Goal: Communication & Community: Ask a question

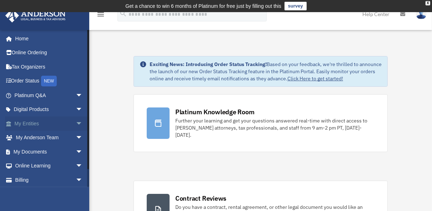
click at [33, 121] on link "My Entities arrow_drop_down" at bounding box center [49, 123] width 89 height 14
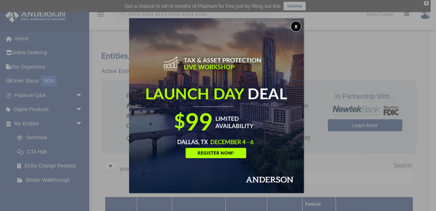
click at [297, 27] on button "x" at bounding box center [296, 26] width 11 height 11
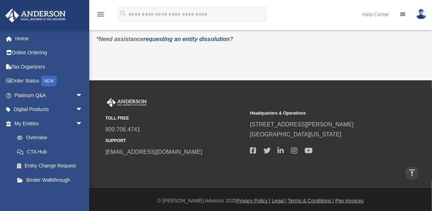
scroll to position [276, 0]
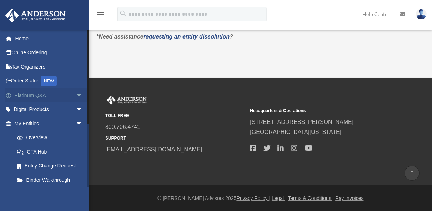
click at [32, 94] on link "Platinum Q&A arrow_drop_down" at bounding box center [49, 95] width 89 height 14
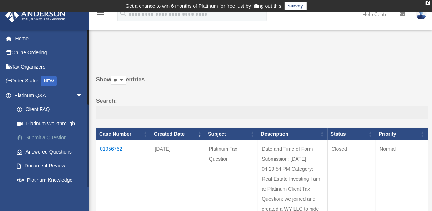
click at [47, 135] on link "Submit a Question" at bounding box center [52, 138] width 84 height 14
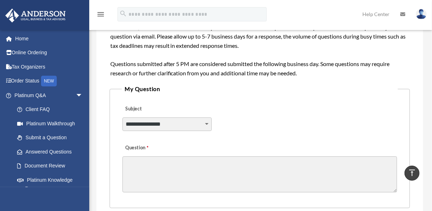
scroll to position [158, 0]
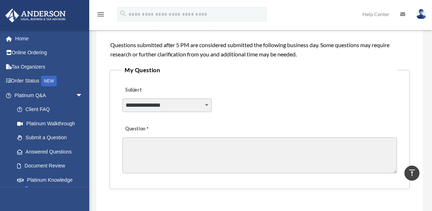
click at [183, 102] on select "**********" at bounding box center [166, 106] width 89 height 14
select select "******"
click at [122, 99] on select "**********" at bounding box center [166, 106] width 89 height 14
click at [172, 142] on textarea "Question" at bounding box center [259, 155] width 274 height 36
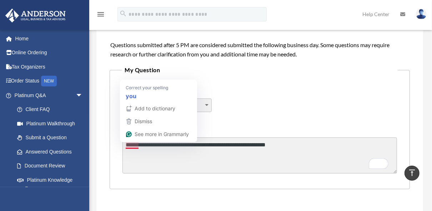
click at [129, 147] on textarea "**********" at bounding box center [259, 155] width 274 height 36
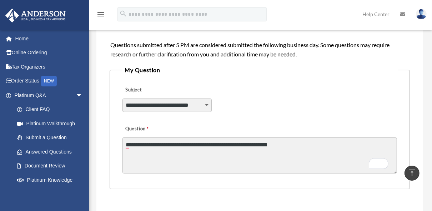
click at [288, 144] on textarea "**********" at bounding box center [259, 155] width 274 height 36
click at [162, 144] on textarea "**********" at bounding box center [259, 155] width 274 height 36
click at [385, 145] on textarea "**********" at bounding box center [259, 155] width 274 height 36
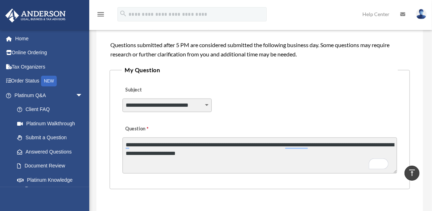
click at [237, 145] on textarea "**********" at bounding box center [259, 155] width 274 height 36
click at [355, 143] on textarea "**********" at bounding box center [259, 155] width 274 height 36
click at [284, 153] on textarea "**********" at bounding box center [259, 155] width 274 height 36
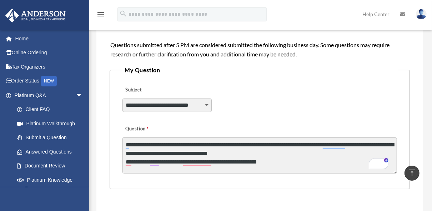
click at [224, 153] on textarea "**********" at bounding box center [259, 155] width 274 height 36
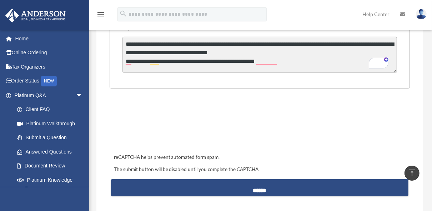
scroll to position [260, 0]
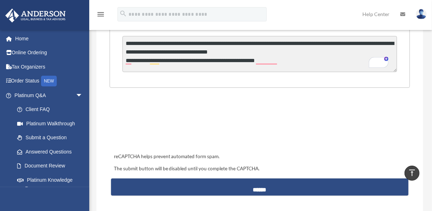
type textarea "**********"
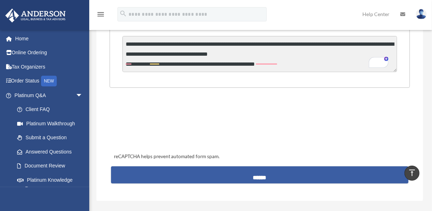
click at [214, 174] on input "******" at bounding box center [260, 174] width 298 height 17
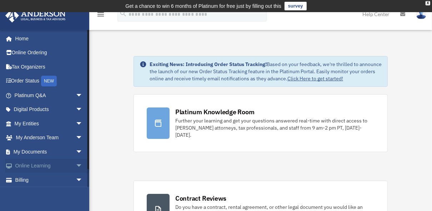
click at [32, 165] on link "Online Learning arrow_drop_down" at bounding box center [49, 166] width 89 height 14
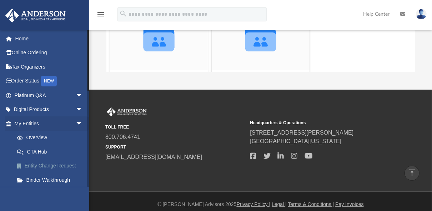
scroll to position [189, 0]
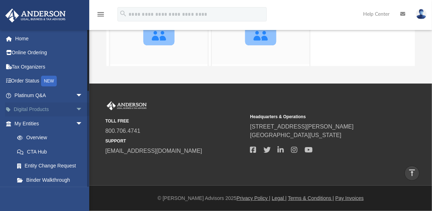
click at [33, 107] on link "Digital Products arrow_drop_down" at bounding box center [49, 109] width 89 height 14
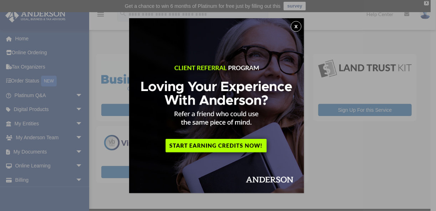
click at [298, 24] on button "x" at bounding box center [296, 26] width 11 height 11
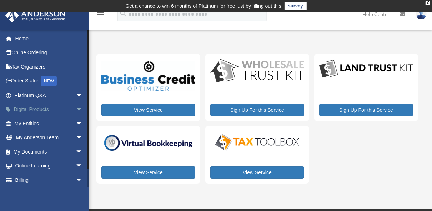
click at [76, 107] on span "arrow_drop_down" at bounding box center [83, 109] width 14 height 15
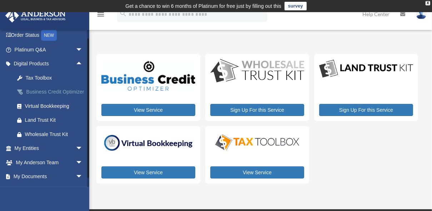
scroll to position [57, 0]
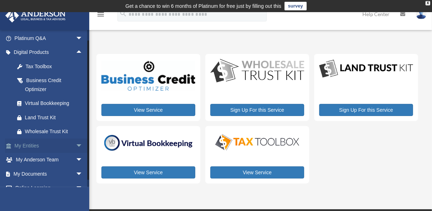
click at [76, 145] on span "arrow_drop_down" at bounding box center [83, 145] width 14 height 15
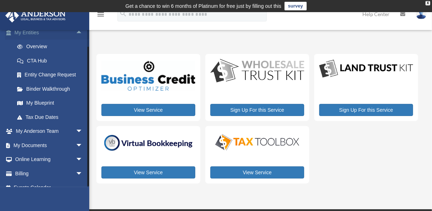
scroll to position [171, 0]
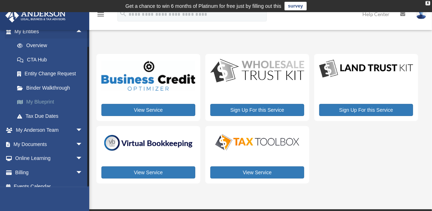
click at [46, 99] on link "My Blueprint" at bounding box center [52, 102] width 84 height 14
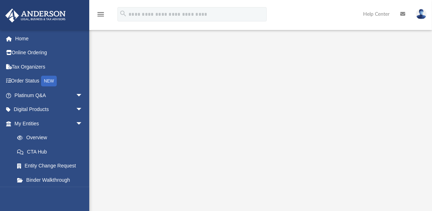
scroll to position [57, 0]
click at [36, 135] on link "Overview" at bounding box center [52, 138] width 84 height 14
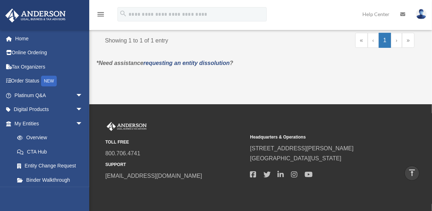
scroll to position [251, 0]
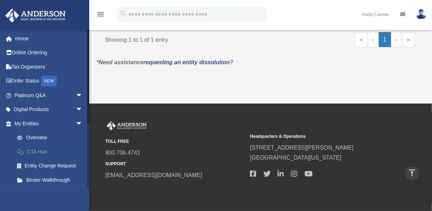
click at [47, 150] on link "CTA Hub" at bounding box center [52, 152] width 84 height 14
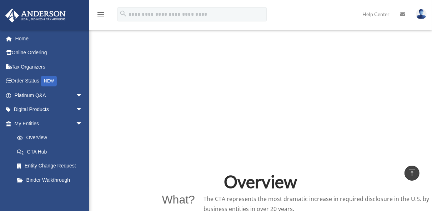
scroll to position [295, 0]
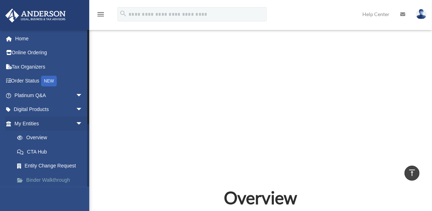
click at [51, 178] on link "Binder Walkthrough" at bounding box center [52, 180] width 84 height 14
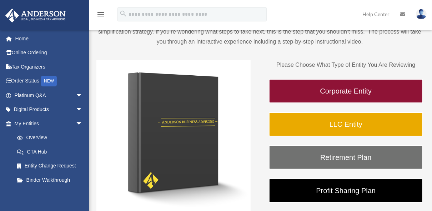
scroll to position [80, 0]
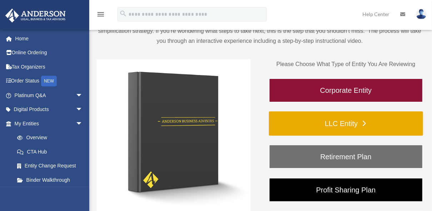
click at [362, 116] on link "LLC Entity" at bounding box center [346, 123] width 154 height 24
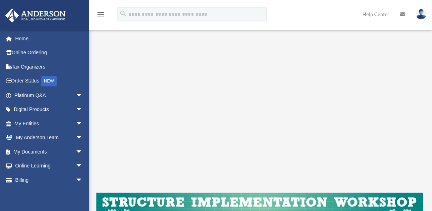
scroll to position [114, 0]
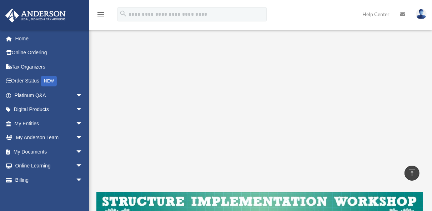
click at [410, 170] on icon "vertical_align_top" at bounding box center [412, 172] width 9 height 9
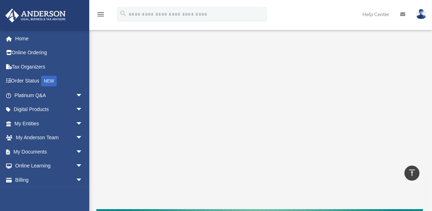
scroll to position [96, 0]
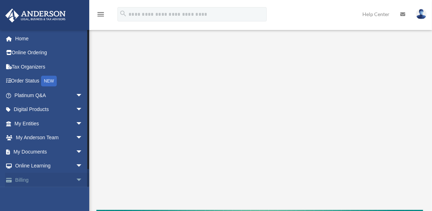
click at [57, 178] on link "Billing arrow_drop_down" at bounding box center [49, 180] width 89 height 14
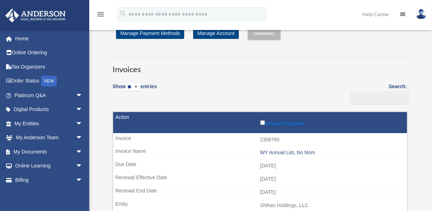
scroll to position [23, 0]
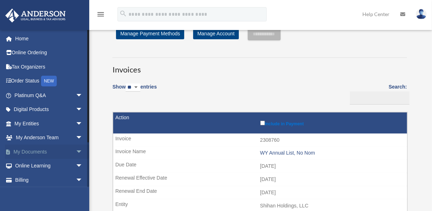
click at [76, 152] on span "arrow_drop_down" at bounding box center [83, 152] width 14 height 15
click at [31, 163] on link "Box" at bounding box center [52, 166] width 84 height 14
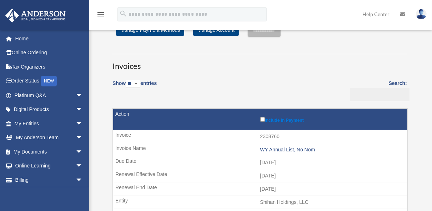
scroll to position [23, 0]
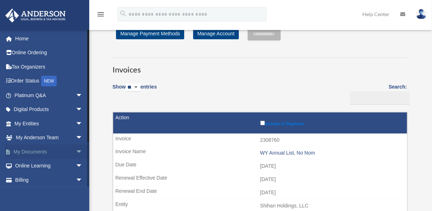
click at [76, 152] on span "arrow_drop_down" at bounding box center [83, 152] width 14 height 15
click at [34, 180] on link "Meeting Minutes" at bounding box center [52, 180] width 84 height 14
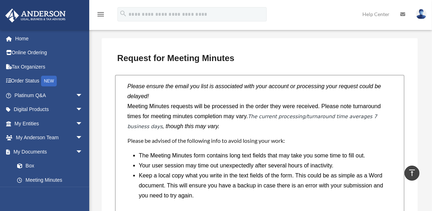
scroll to position [632, 0]
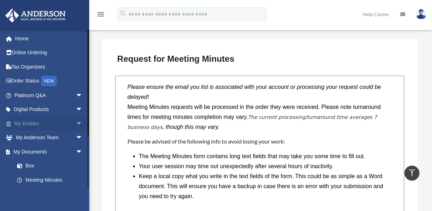
click at [76, 122] on span "arrow_drop_down" at bounding box center [83, 123] width 14 height 15
click at [38, 136] on link "Overview" at bounding box center [52, 138] width 84 height 14
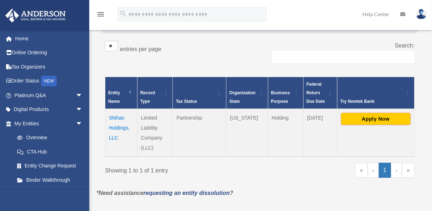
scroll to position [137, 0]
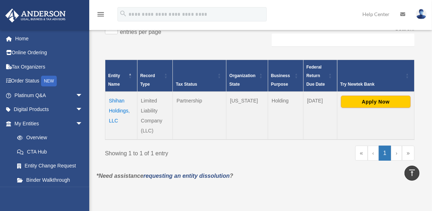
click at [115, 99] on td "Shihan Holdings, LLC" at bounding box center [121, 116] width 32 height 48
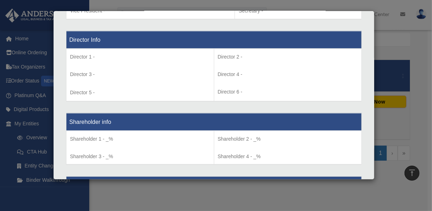
scroll to position [491, 0]
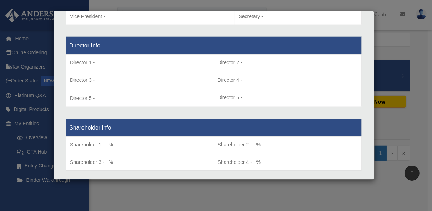
click at [359, 107] on div "Entity Information Entity Name - Shihan Holdings, LLC Organization State - Wyom…" at bounding box center [213, 38] width 305 height 783
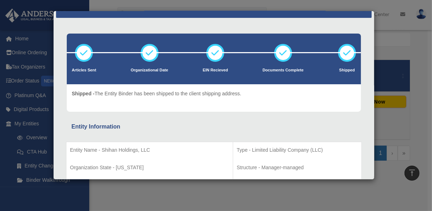
scroll to position [0, 0]
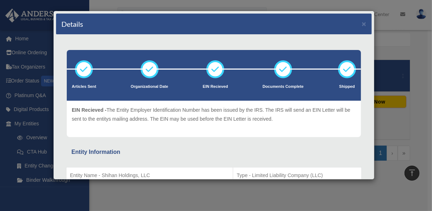
click at [214, 70] on icon at bounding box center [215, 69] width 21 height 21
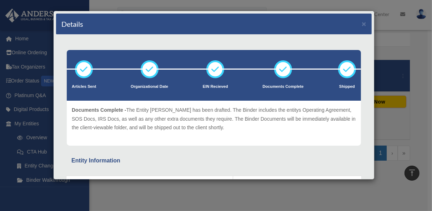
click at [277, 72] on icon at bounding box center [282, 69] width 21 height 21
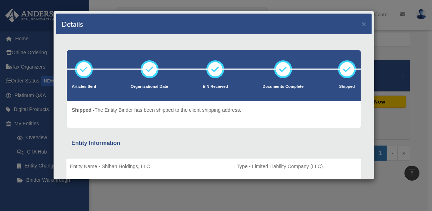
click at [342, 73] on icon at bounding box center [346, 69] width 21 height 21
click at [362, 22] on button "×" at bounding box center [364, 23] width 5 height 7
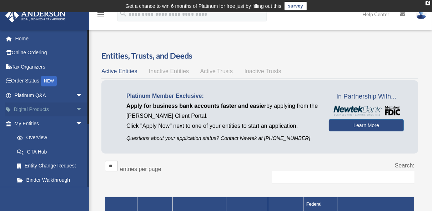
click at [76, 107] on span "arrow_drop_down" at bounding box center [83, 109] width 14 height 15
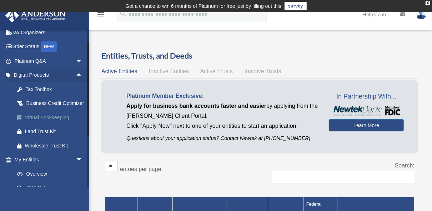
scroll to position [46, 0]
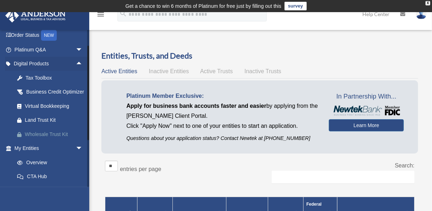
click at [47, 139] on div "Wholesale Trust Kit" at bounding box center [55, 134] width 60 height 9
click at [41, 111] on div "Virtual Bookkeeping" at bounding box center [55, 106] width 60 height 9
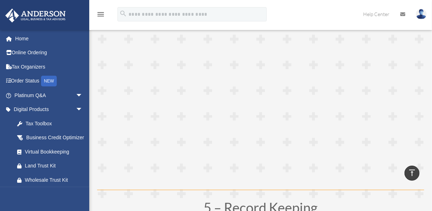
scroll to position [820, 0]
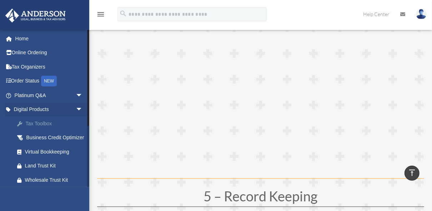
click at [37, 125] on div "Tax Toolbox" at bounding box center [55, 123] width 60 height 9
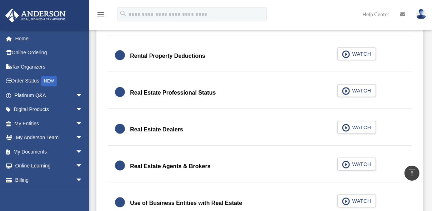
scroll to position [525, 0]
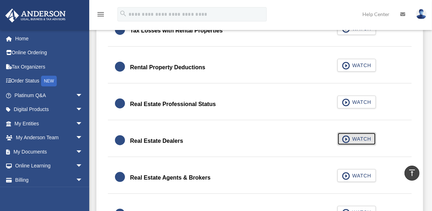
click at [362, 139] on span "WATCH" at bounding box center [360, 138] width 21 height 7
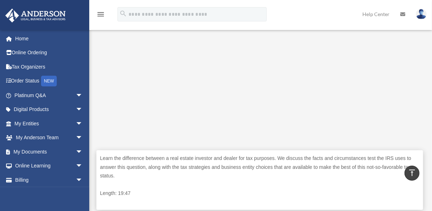
scroll to position [240, 0]
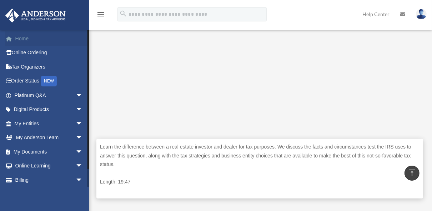
click at [21, 36] on link "Home" at bounding box center [49, 38] width 89 height 14
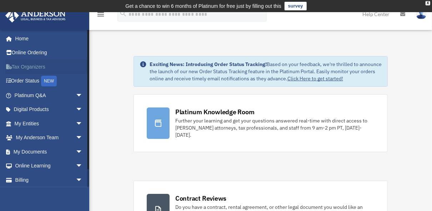
click at [33, 66] on link "Tax Organizers" at bounding box center [49, 67] width 89 height 14
click at [25, 38] on link "Home" at bounding box center [49, 38] width 89 height 14
click at [17, 37] on link "Home" at bounding box center [49, 38] width 89 height 14
click at [29, 79] on link "Order Status NEW" at bounding box center [49, 81] width 89 height 15
click at [23, 37] on link "Home" at bounding box center [49, 38] width 89 height 14
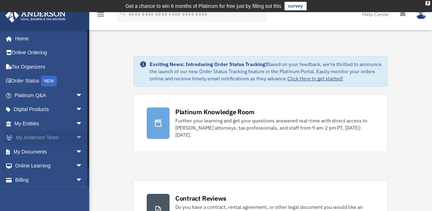
click at [67, 137] on link "My [PERSON_NAME] Team arrow_drop_down" at bounding box center [49, 138] width 89 height 14
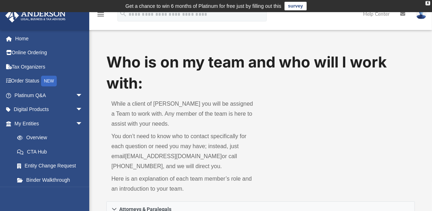
click at [343, 123] on div "Who is on my team and who will I work with: While a client of Anderson you will…" at bounding box center [260, 127] width 308 height 150
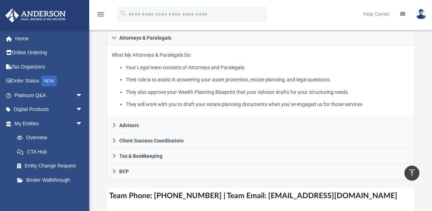
scroll to position [160, 0]
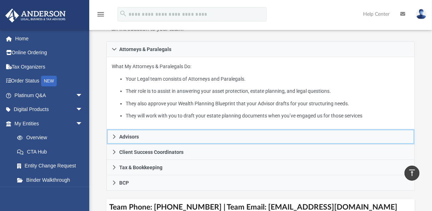
click at [177, 135] on link "Advisors" at bounding box center [260, 136] width 308 height 15
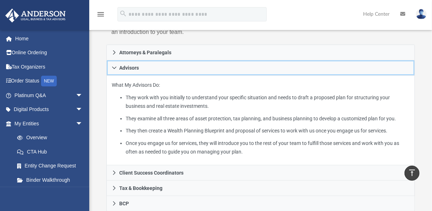
scroll to position [157, 0]
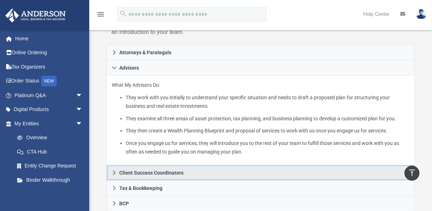
click at [184, 171] on link "Client Success Coordinators" at bounding box center [260, 172] width 308 height 15
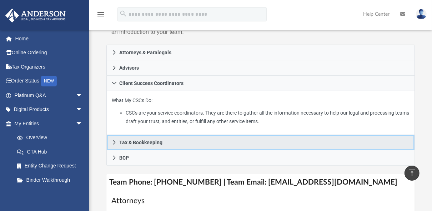
click at [194, 140] on link "Tax & Bookkeeping" at bounding box center [260, 142] width 308 height 15
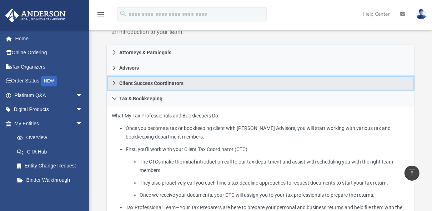
click at [169, 83] on span "Client Success Coordinators" at bounding box center [151, 83] width 64 height 5
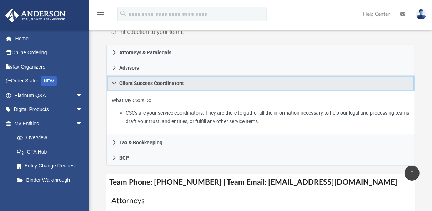
click at [168, 76] on link "Client Success Coordinators" at bounding box center [260, 83] width 308 height 15
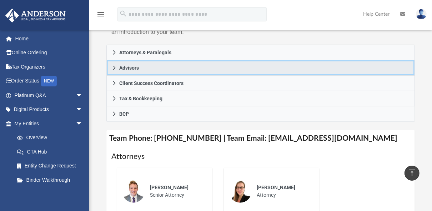
click at [164, 67] on link "Advisors" at bounding box center [260, 67] width 308 height 15
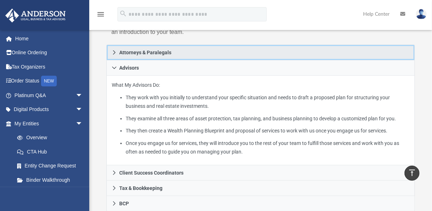
click at [163, 54] on span "Attorneys & Paralegals" at bounding box center [145, 52] width 52 height 5
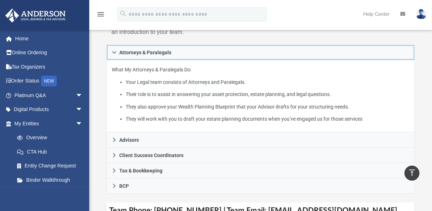
scroll to position [0, 0]
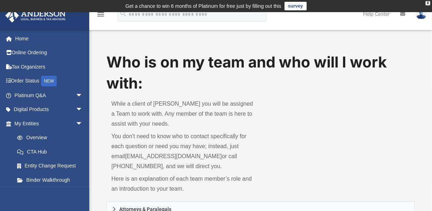
click at [331, 122] on div "Who is on my team and who will I work with: While a client of Anderson you will…" at bounding box center [260, 127] width 308 height 150
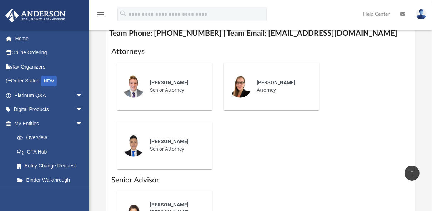
scroll to position [251, 0]
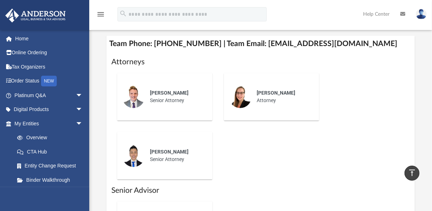
click at [174, 106] on div "Jeff Cottle Senior Attorney" at bounding box center [176, 96] width 62 height 25
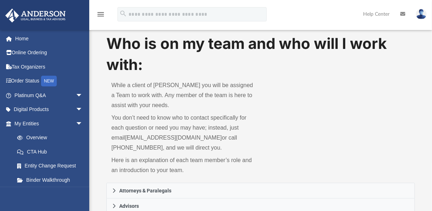
scroll to position [17, 0]
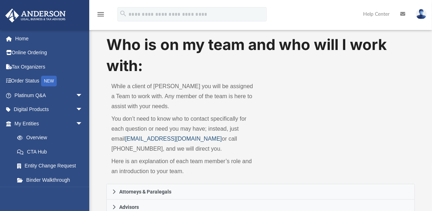
click at [125, 138] on link "myteam@andersonadvisors.com" at bounding box center [173, 139] width 97 height 6
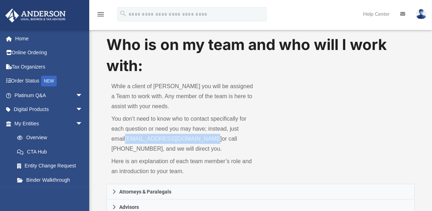
drag, startPoint x: 195, startPoint y: 142, endPoint x: 110, endPoint y: 140, distance: 84.6
click at [110, 140] on div "While a client of Anderson you will be assigned a Team to work with. Any member…" at bounding box center [183, 129] width 154 height 107
copy link "myteam@andersonadvisors.com"
